Goal: Task Accomplishment & Management: Use online tool/utility

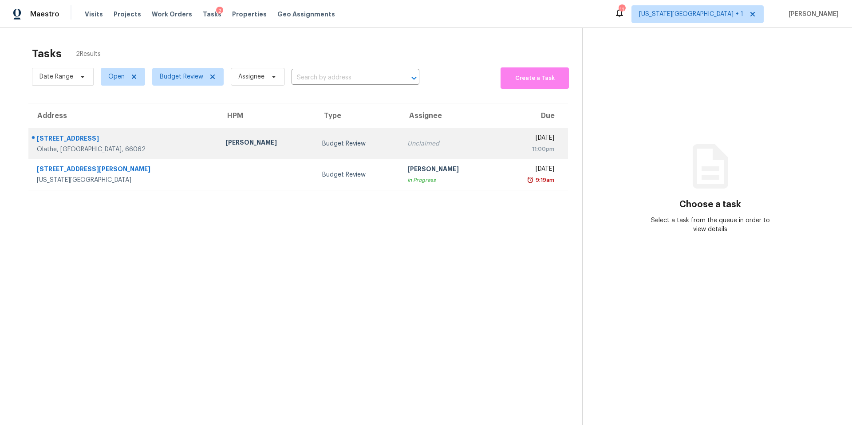
click at [226, 139] on div "[PERSON_NAME]" at bounding box center [267, 143] width 83 height 11
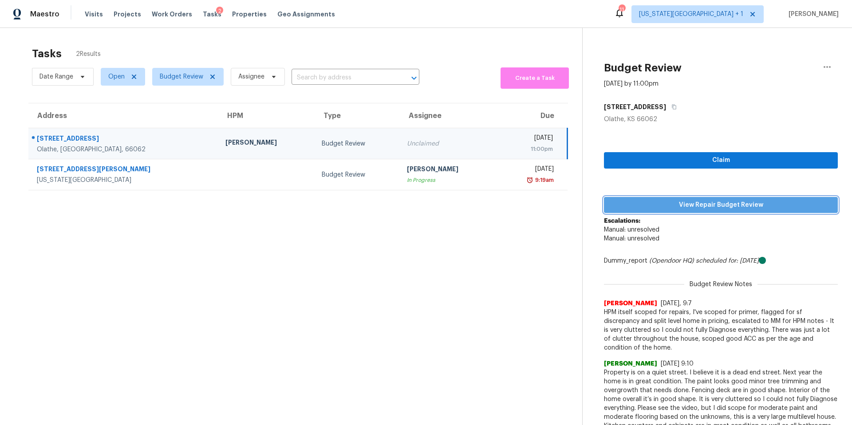
click at [640, 203] on span "View Repair Budget Review" at bounding box center [721, 205] width 220 height 11
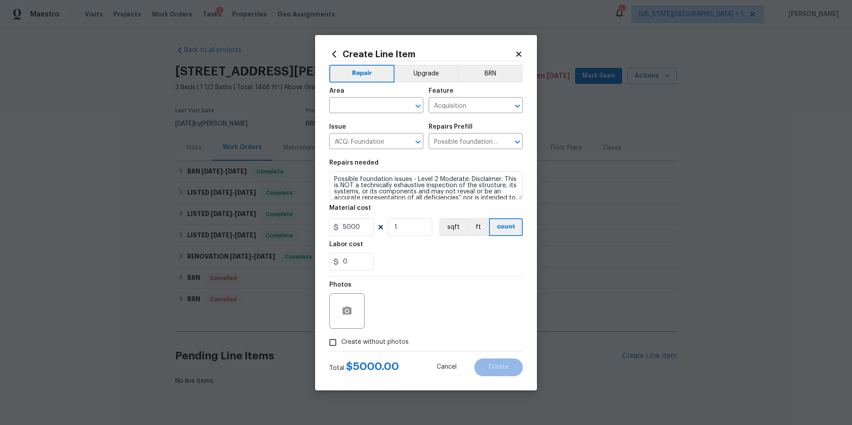
scroll to position [31, 0]
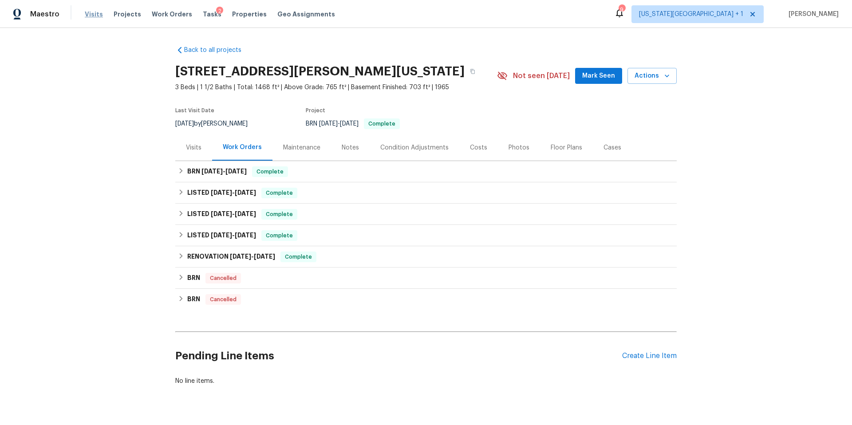
click at [93, 14] on span "Visits" at bounding box center [94, 14] width 18 height 9
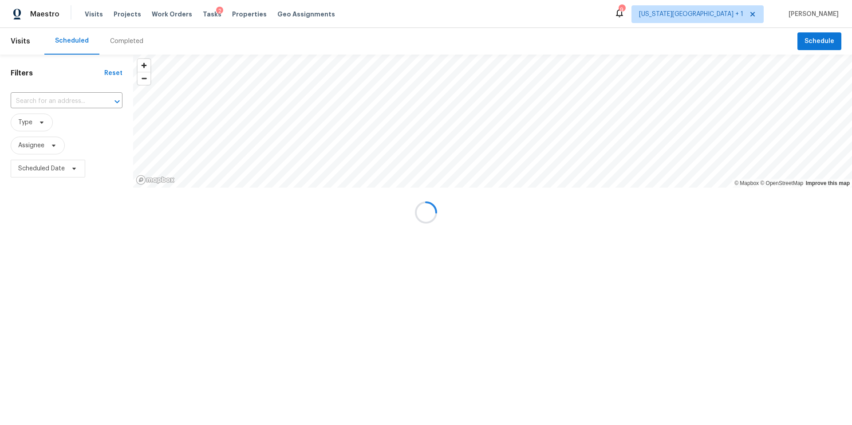
click at [120, 39] on div "Completed" at bounding box center [126, 41] width 33 height 9
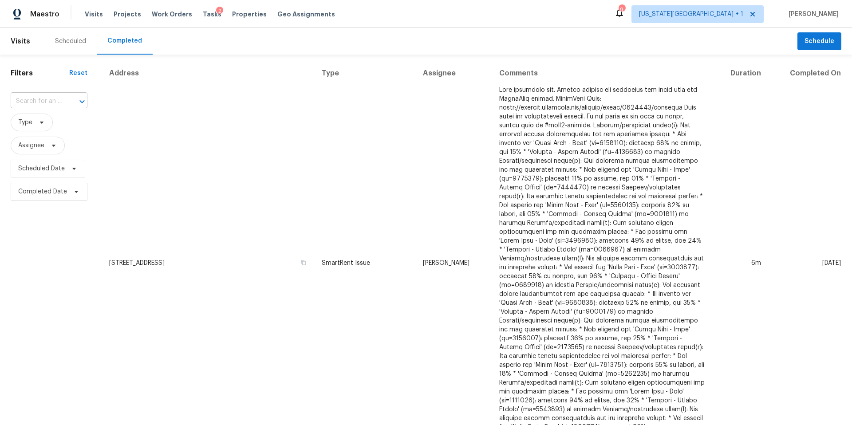
click at [39, 96] on input "text" at bounding box center [37, 102] width 52 height 14
click at [21, 97] on input "text" at bounding box center [37, 102] width 52 height 14
paste input "[STREET_ADDRESS]"
type input "[STREET_ADDRESS]"
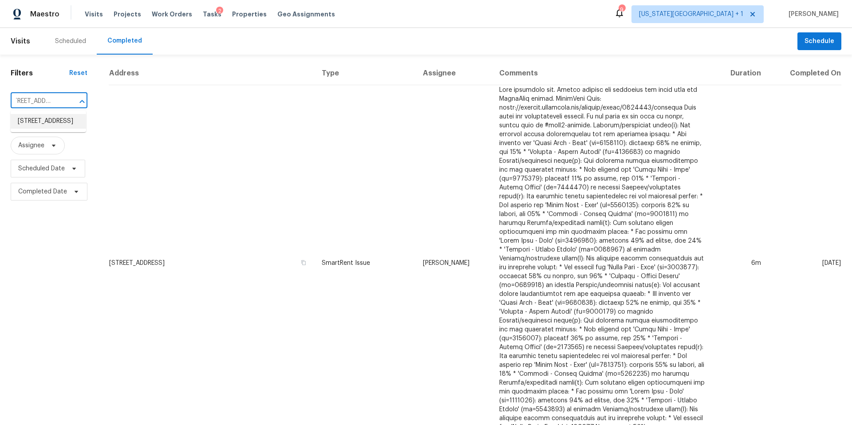
click at [58, 124] on li "[STREET_ADDRESS]" at bounding box center [48, 121] width 75 height 15
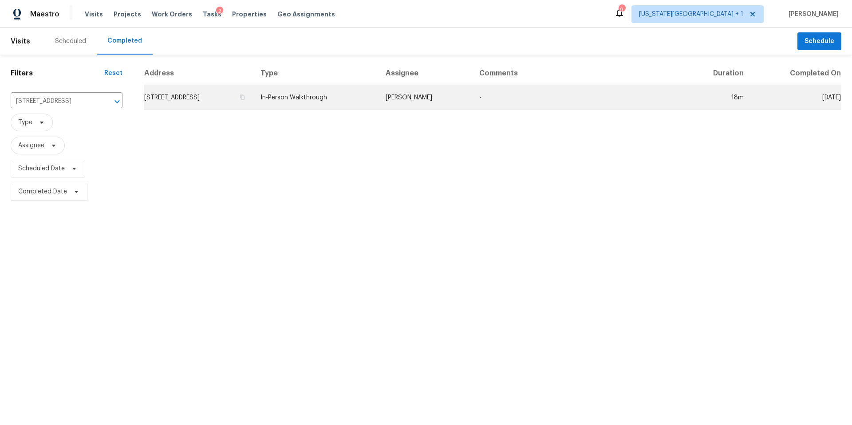
click at [205, 93] on td "[STREET_ADDRESS]" at bounding box center [199, 97] width 110 height 25
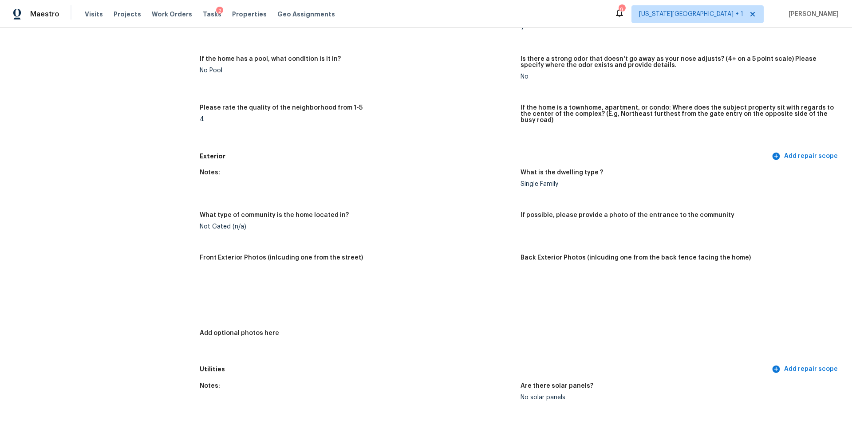
scroll to position [203, 0]
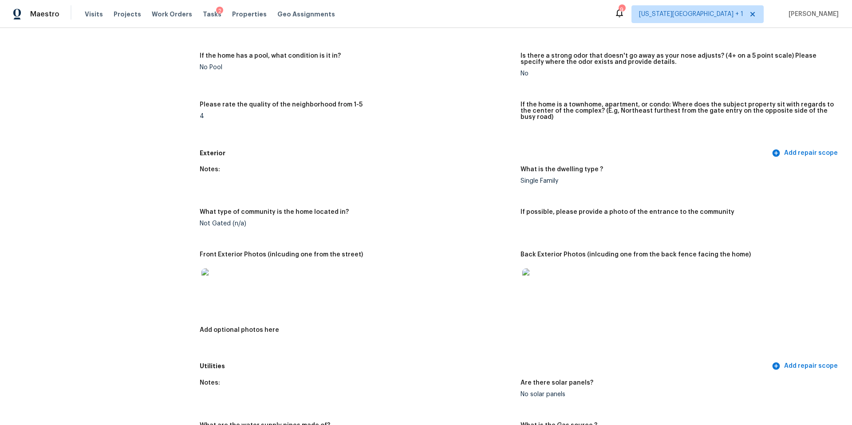
click at [229, 275] on img at bounding box center [216, 283] width 28 height 28
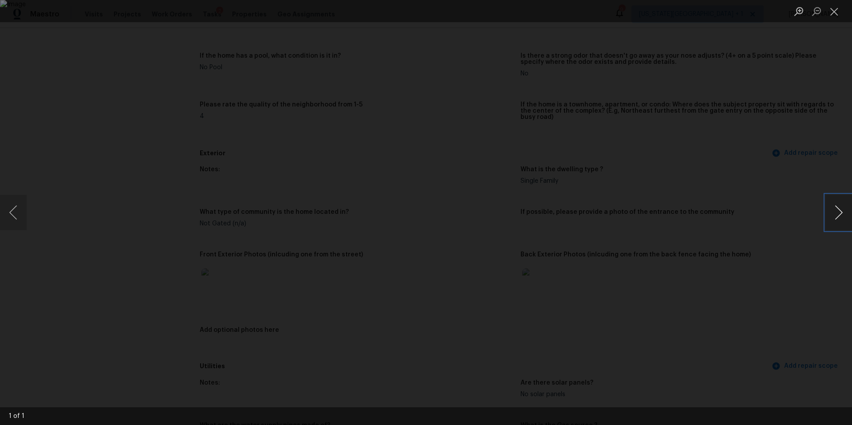
click at [844, 210] on button "Next image" at bounding box center [839, 213] width 27 height 36
click at [792, 243] on div "Lightbox" at bounding box center [426, 212] width 852 height 425
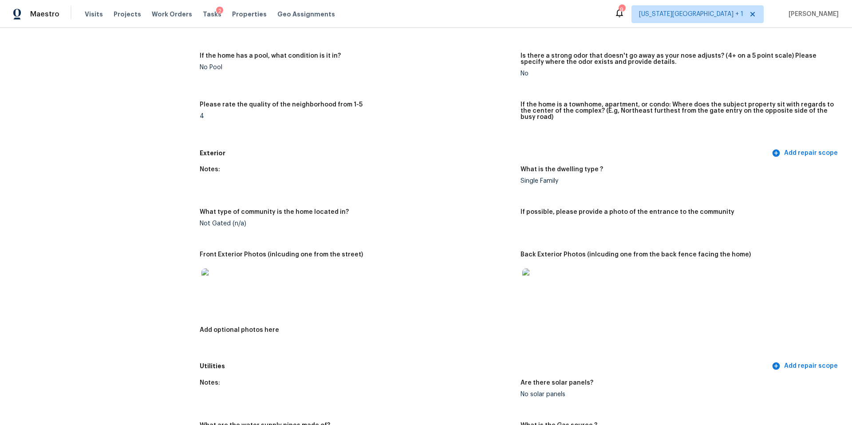
click at [535, 275] on img at bounding box center [537, 283] width 28 height 28
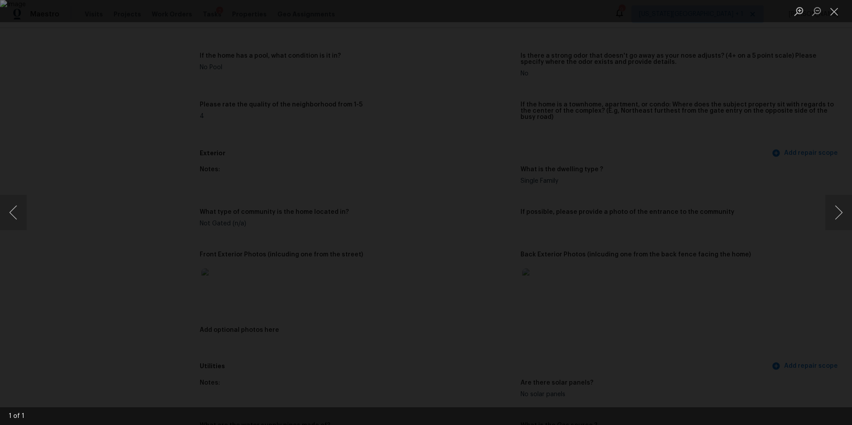
click at [769, 198] on div "Lightbox" at bounding box center [426, 212] width 852 height 425
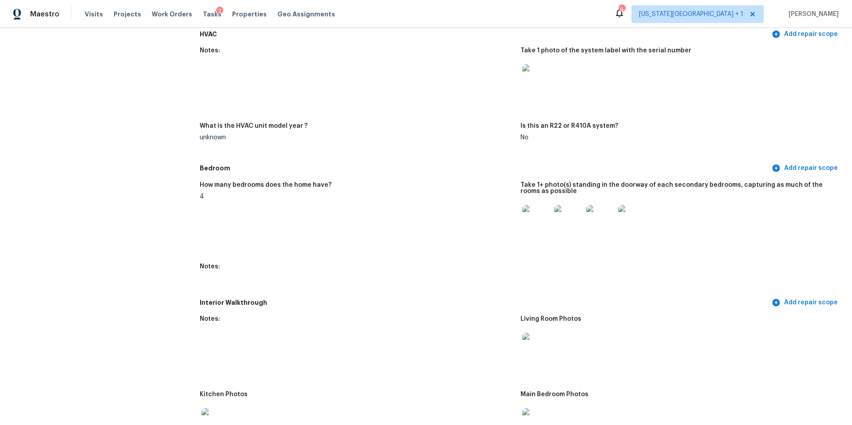
scroll to position [809, 0]
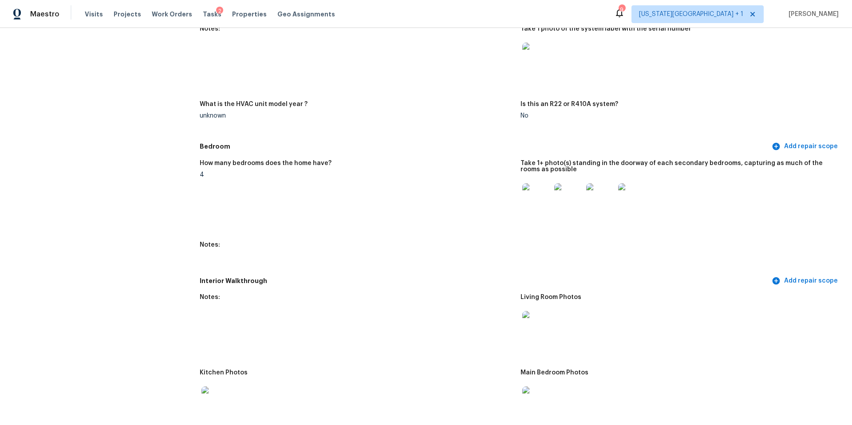
click at [543, 189] on img at bounding box center [537, 197] width 28 height 28
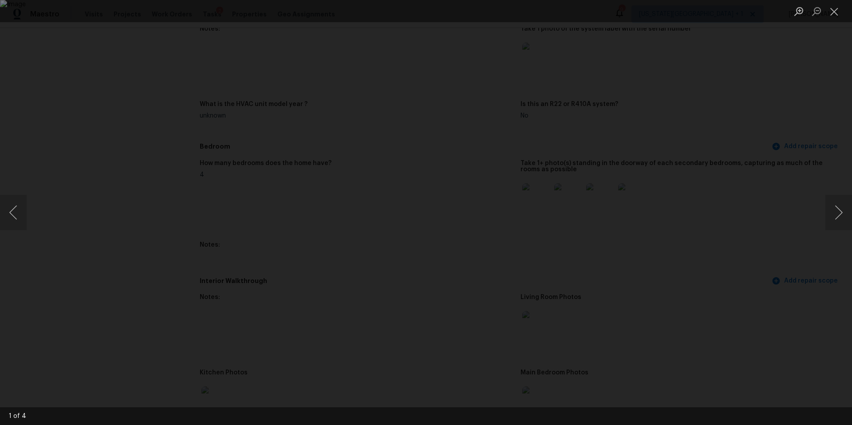
click at [736, 219] on div "Lightbox" at bounding box center [426, 212] width 852 height 425
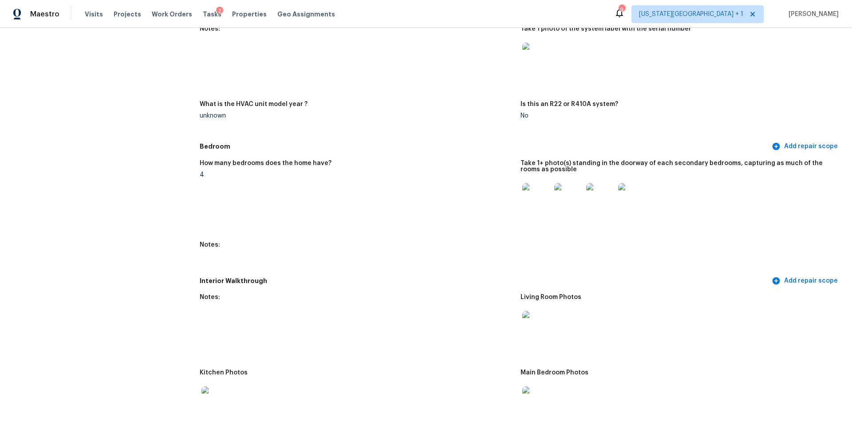
click at [596, 188] on img at bounding box center [600, 197] width 28 height 28
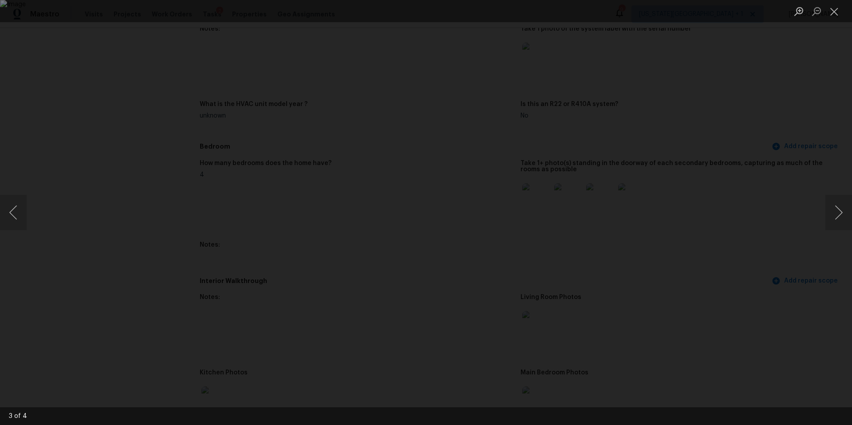
click at [747, 221] on div "Lightbox" at bounding box center [426, 212] width 852 height 425
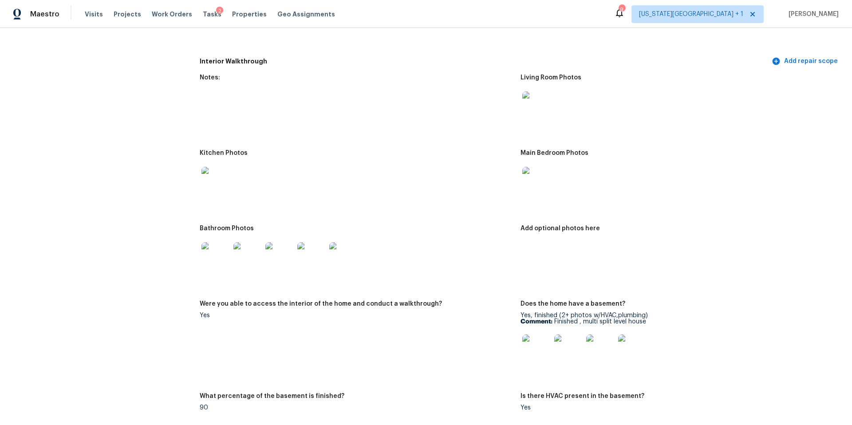
scroll to position [1046, 0]
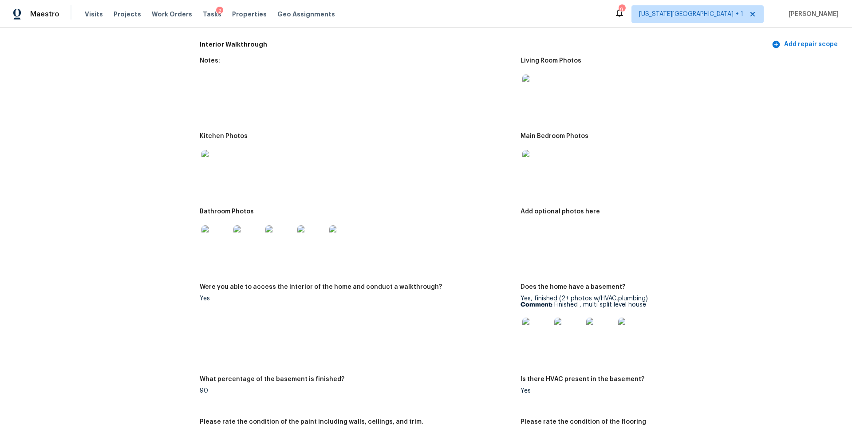
click at [213, 158] on img at bounding box center [216, 164] width 28 height 28
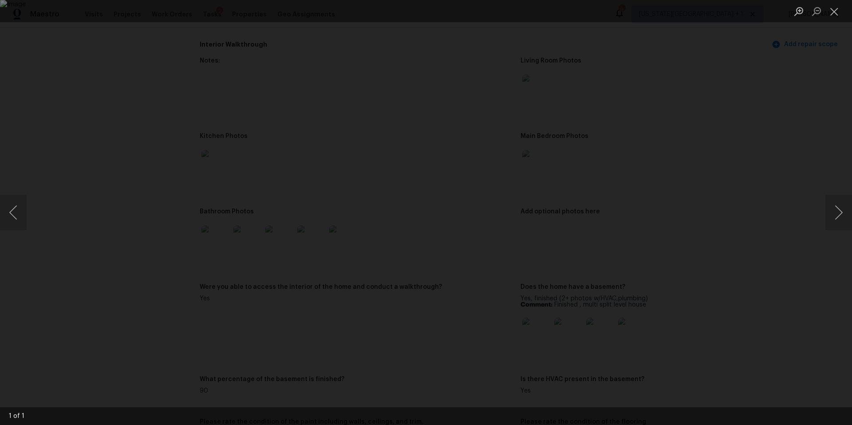
click at [777, 197] on div "Lightbox" at bounding box center [426, 212] width 852 height 425
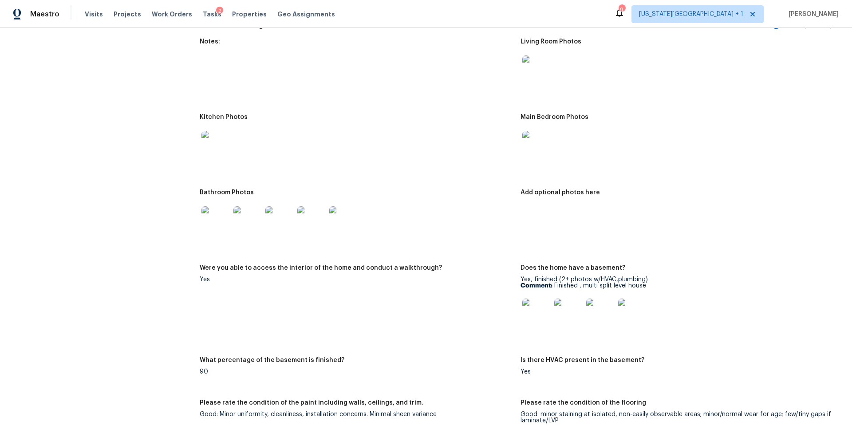
scroll to position [1079, 0]
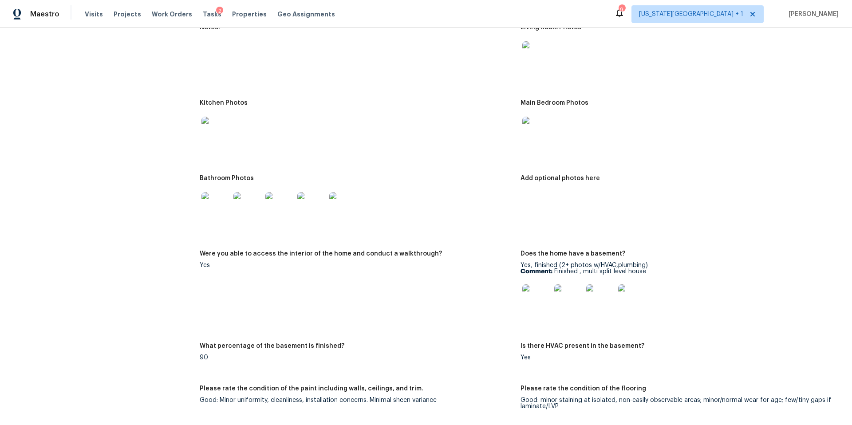
click at [544, 294] on img at bounding box center [537, 299] width 28 height 28
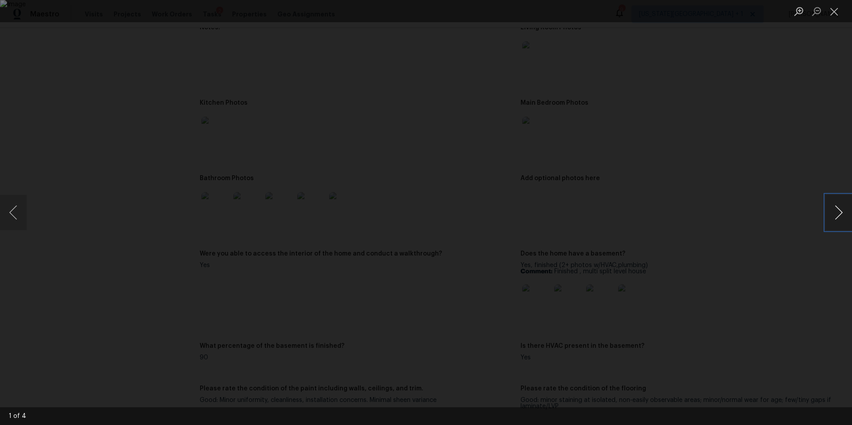
click at [827, 209] on button "Next image" at bounding box center [839, 213] width 27 height 36
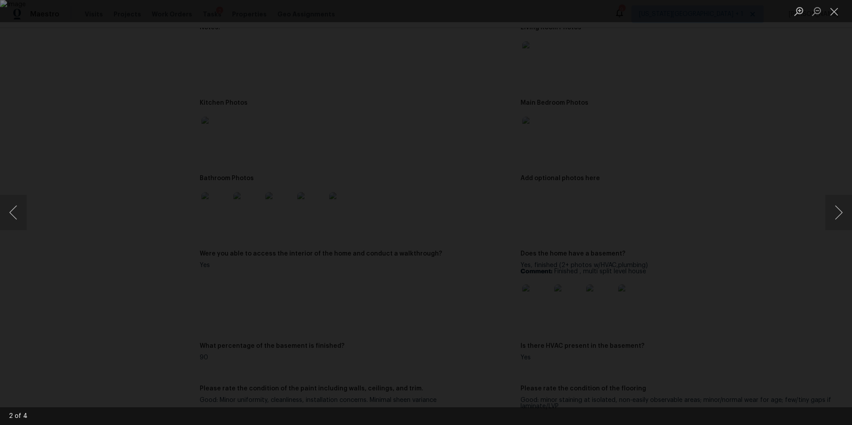
click at [790, 145] on div "Lightbox" at bounding box center [426, 212] width 852 height 425
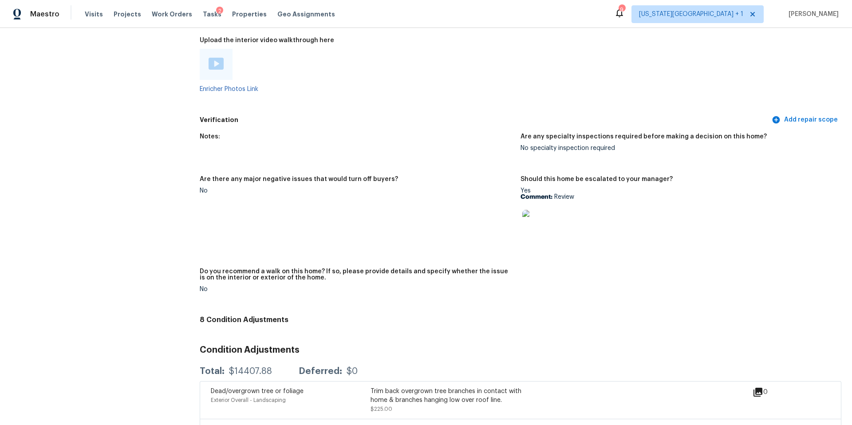
scroll to position [1885, 0]
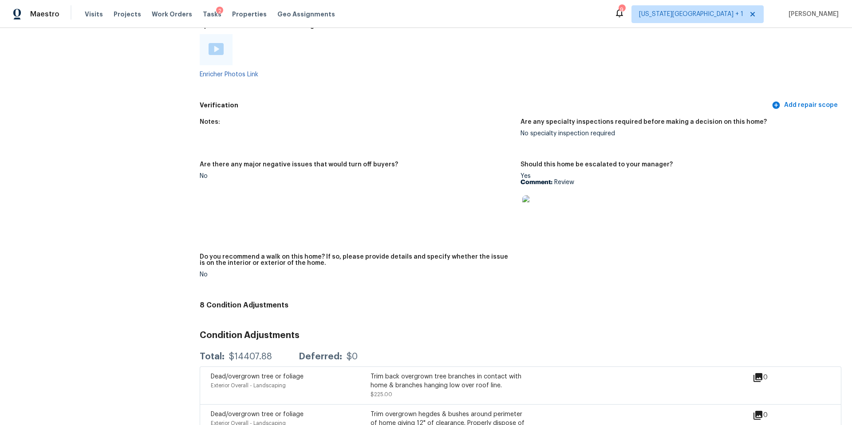
click at [547, 203] on img at bounding box center [537, 209] width 28 height 28
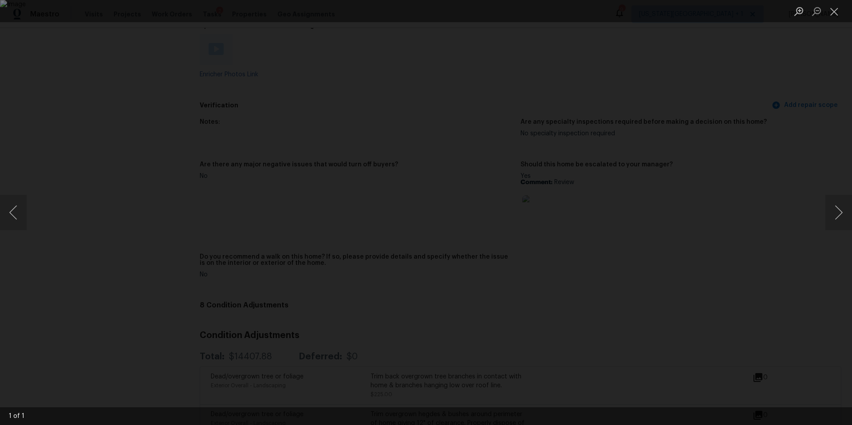
click at [764, 201] on div "Lightbox" at bounding box center [426, 212] width 852 height 425
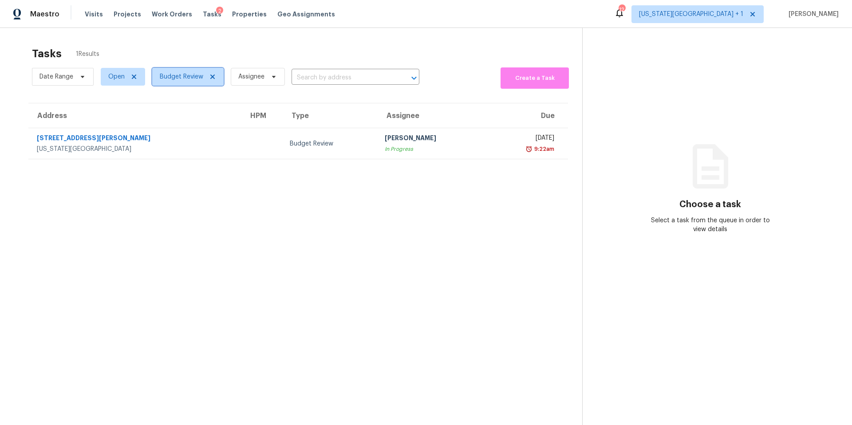
click at [172, 77] on span "Budget Review" at bounding box center [182, 76] width 44 height 9
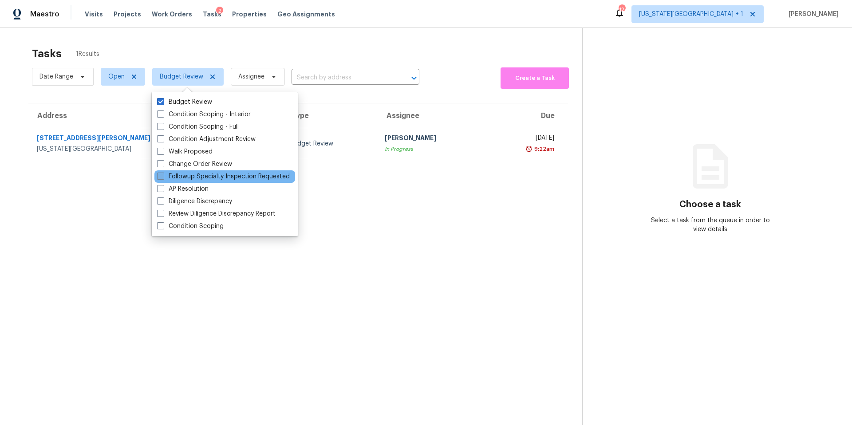
click at [187, 174] on label "Followup Specialty Inspection Requested" at bounding box center [223, 176] width 133 height 9
click at [163, 174] on input "Followup Specialty Inspection Requested" at bounding box center [160, 175] width 6 height 6
checkbox input "true"
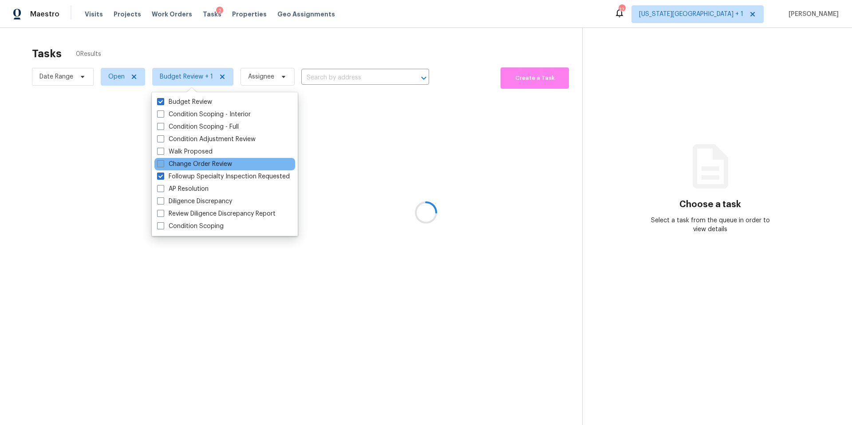
click at [186, 163] on label "Change Order Review" at bounding box center [194, 164] width 75 height 9
click at [163, 163] on input "Change Order Review" at bounding box center [160, 163] width 6 height 6
checkbox input "true"
click at [180, 172] on div "Followup Specialty Inspection Requested" at bounding box center [225, 176] width 141 height 12
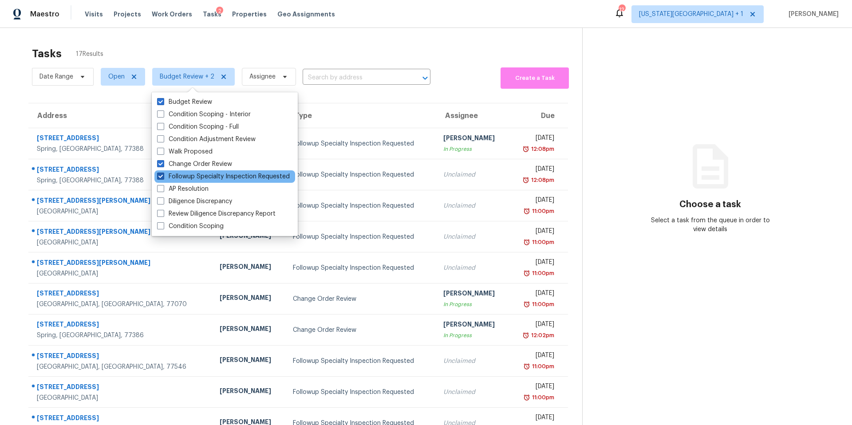
click at [177, 177] on label "Followup Specialty Inspection Requested" at bounding box center [223, 176] width 133 height 9
click at [163, 177] on input "Followup Specialty Inspection Requested" at bounding box center [160, 175] width 6 height 6
checkbox input "false"
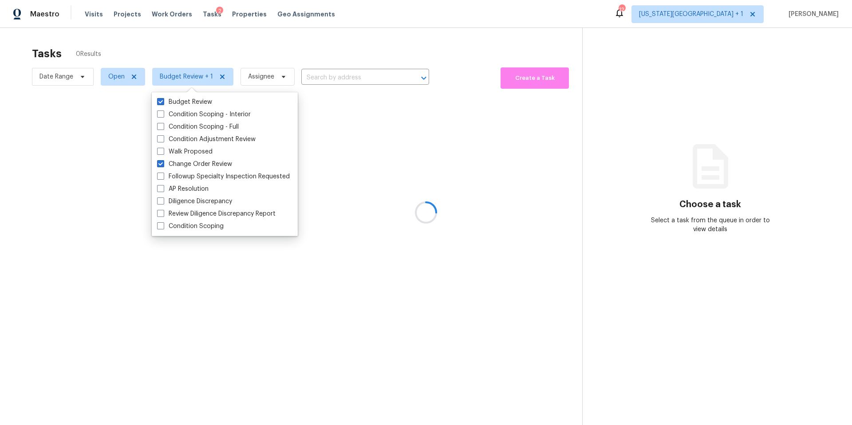
click at [214, 32] on div at bounding box center [426, 212] width 852 height 425
